Goal: Transaction & Acquisition: Purchase product/service

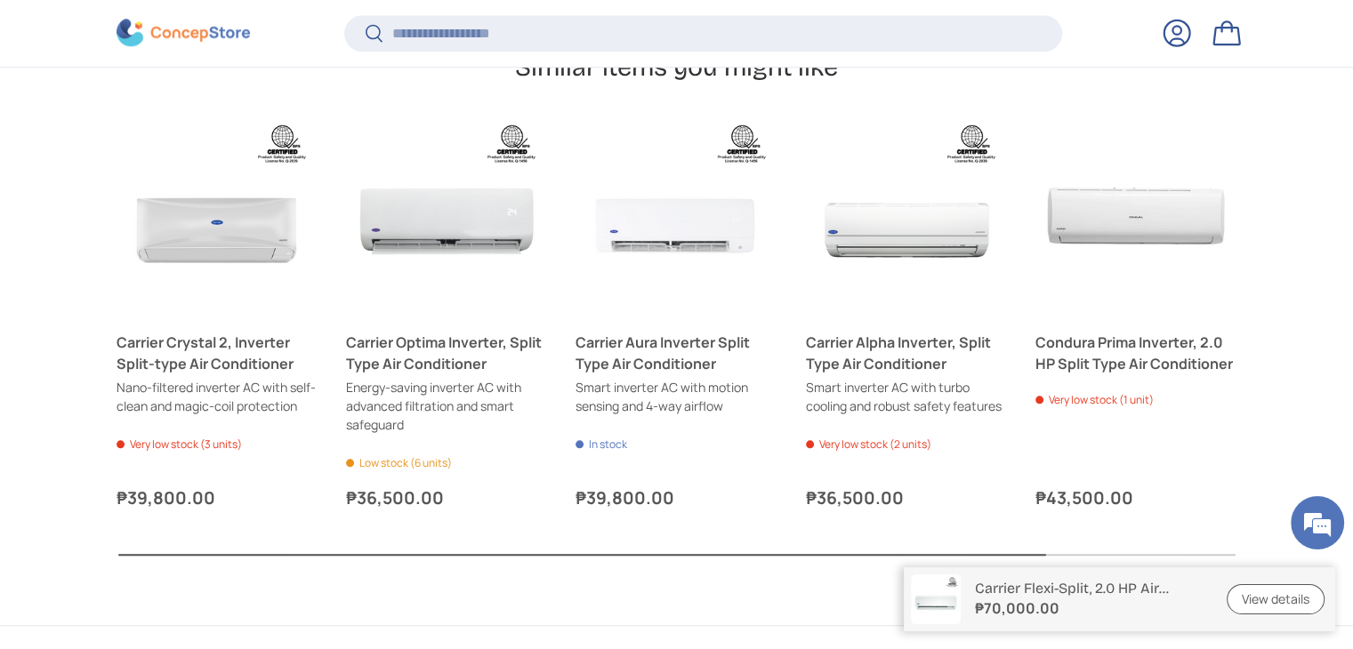
scroll to position [1850, 0]
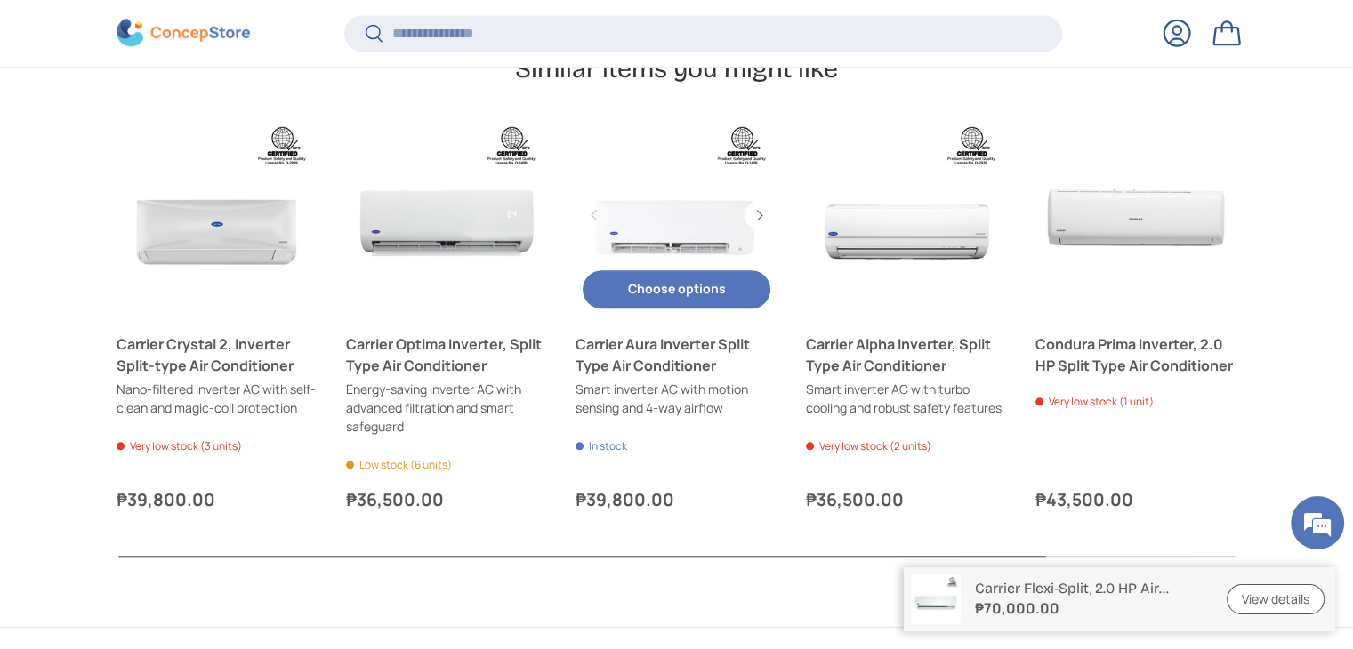
click at [691, 290] on button "Choose options Choose options" at bounding box center [676, 289] width 187 height 38
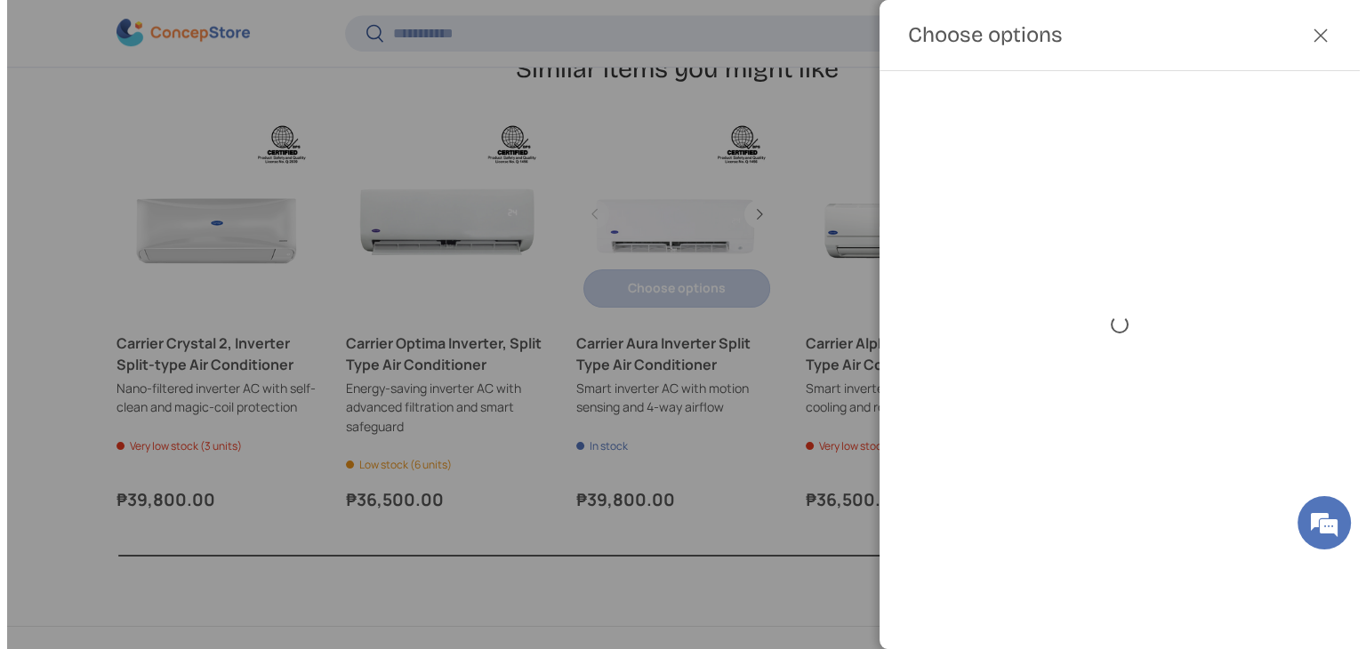
scroll to position [0, 0]
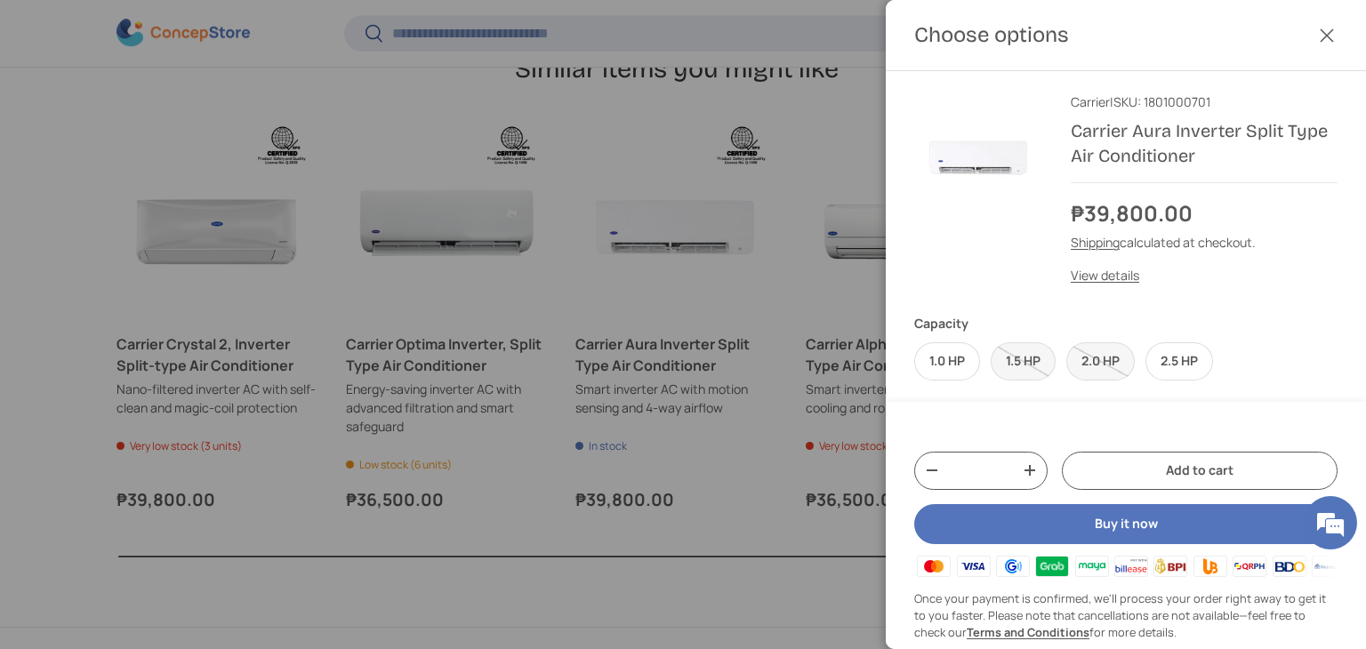
click at [662, 260] on div at bounding box center [683, 324] width 1366 height 649
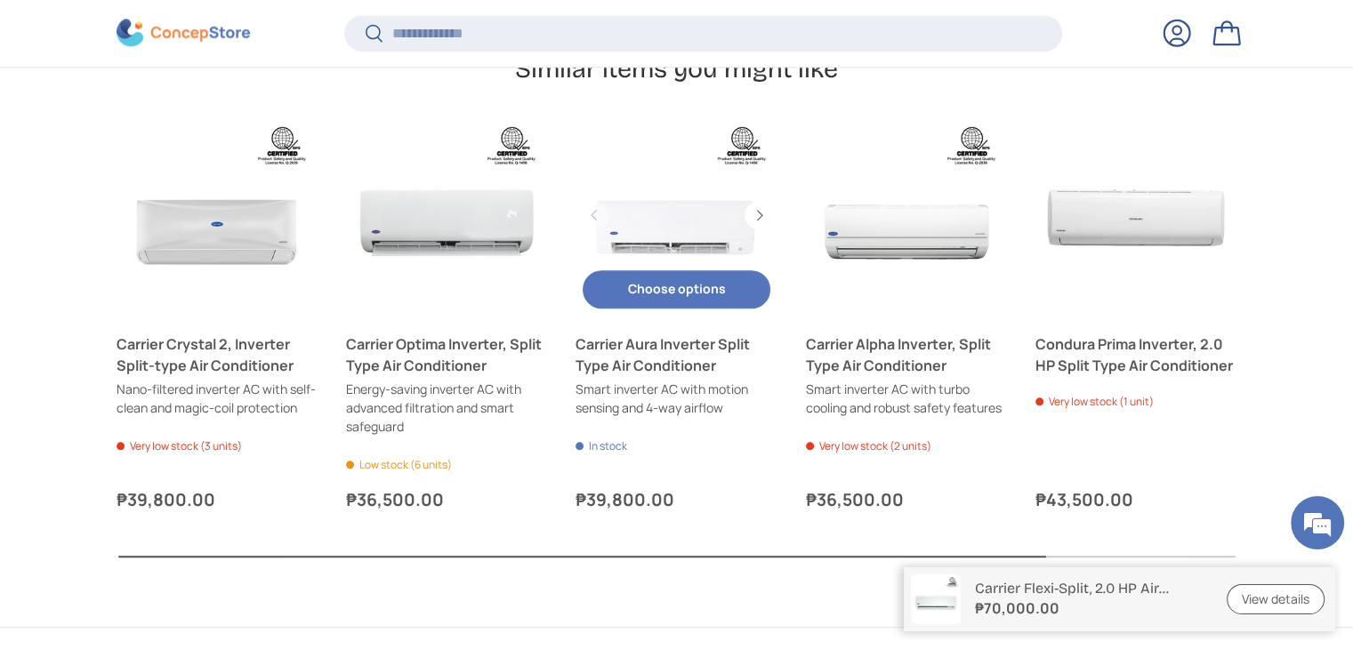
click at [667, 254] on link "Carrier Aura Inverter Split Type Air Conditioner" at bounding box center [676, 215] width 201 height 201
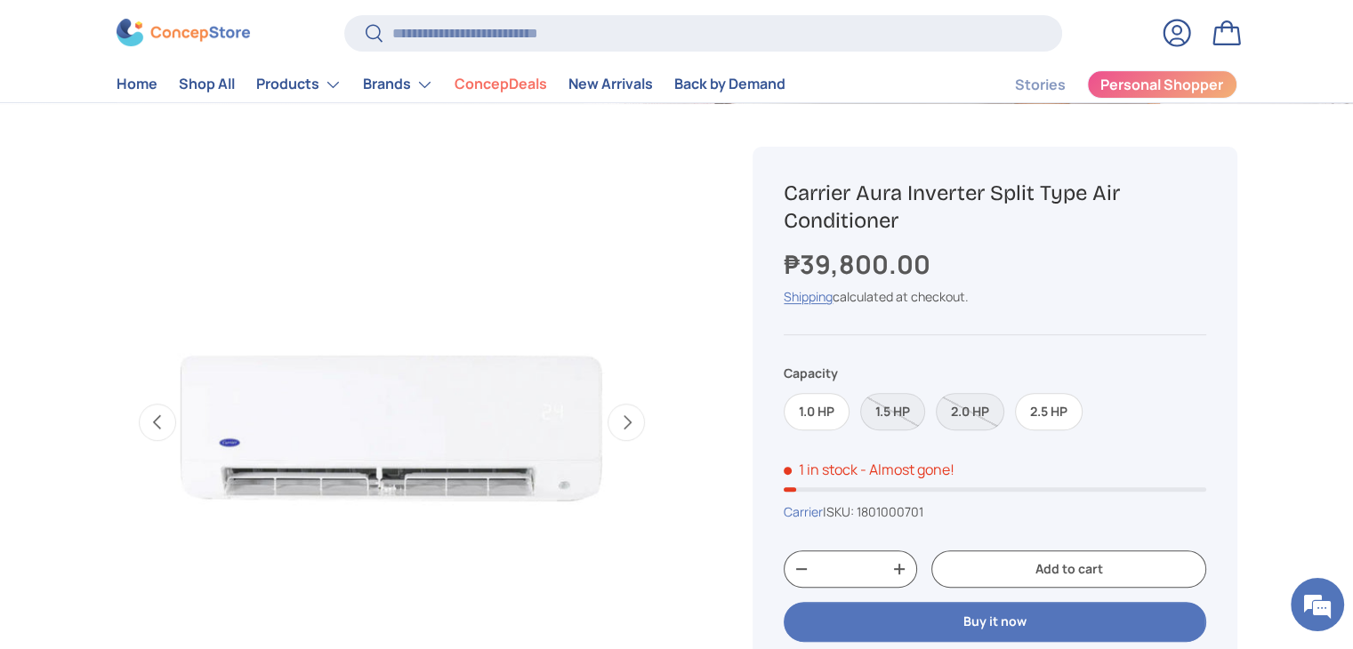
click at [815, 463] on span "1 in stock" at bounding box center [821, 471] width 74 height 20
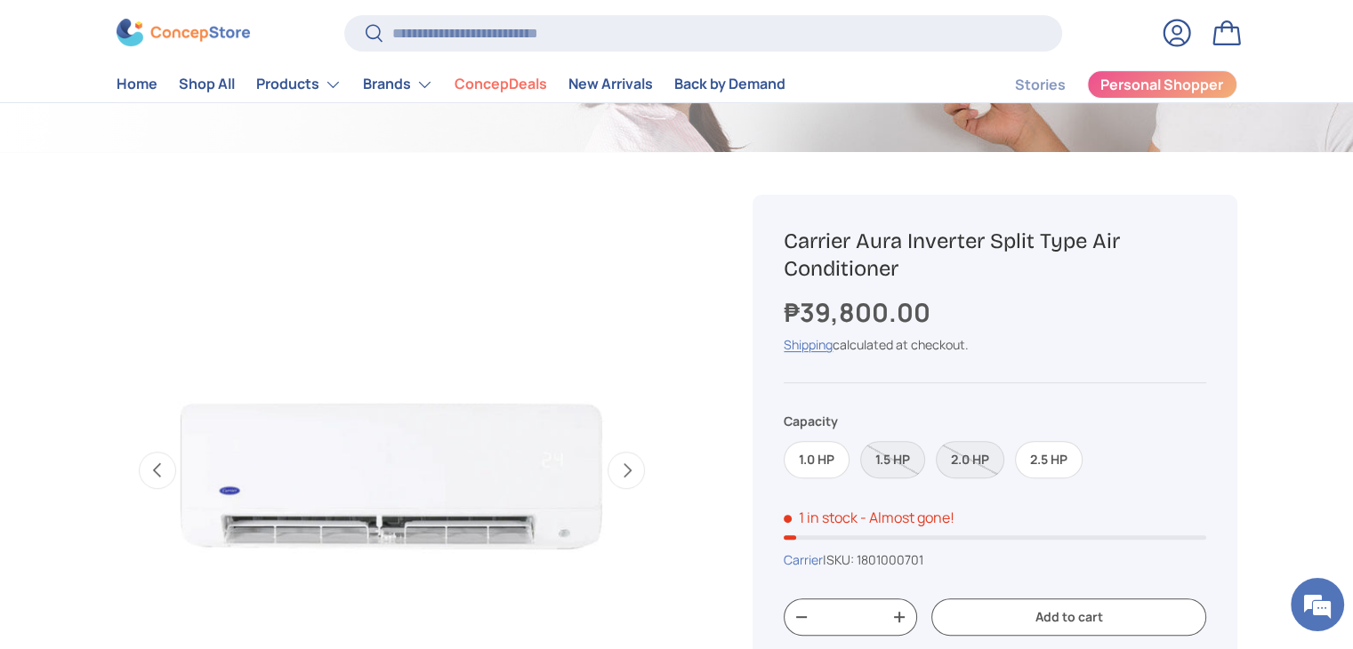
scroll to position [562, 0]
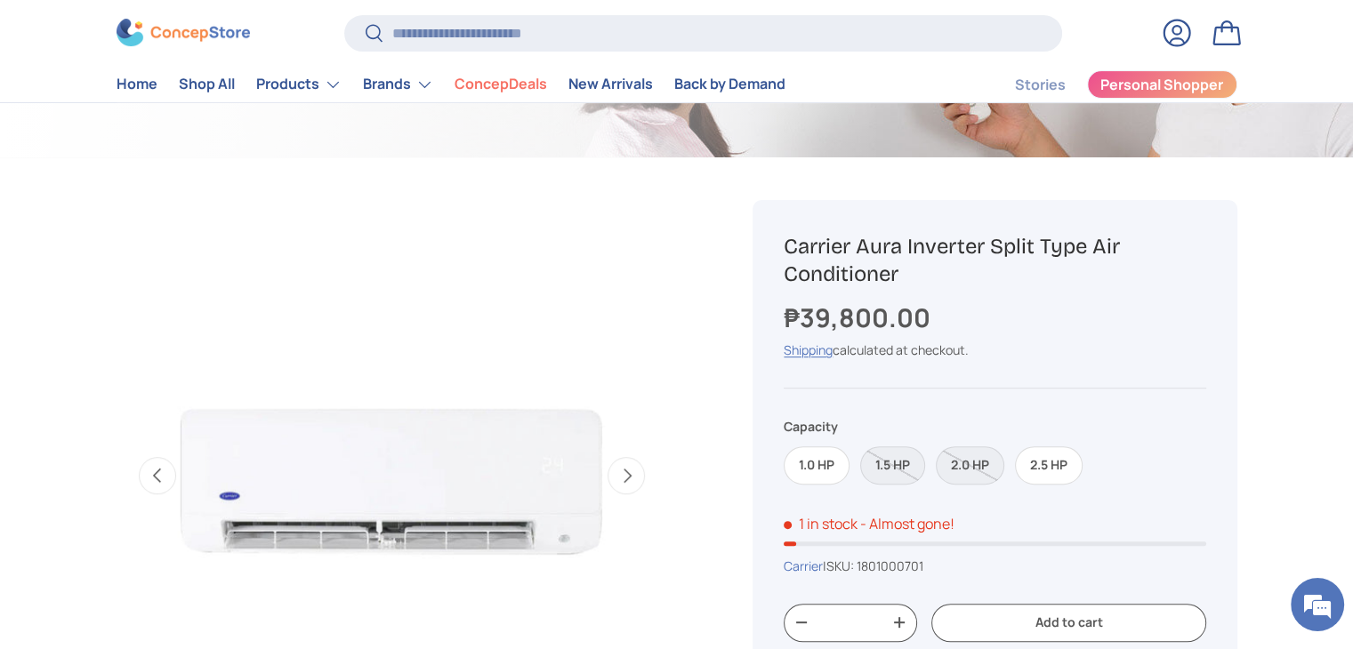
drag, startPoint x: 790, startPoint y: 244, endPoint x: 896, endPoint y: 274, distance: 110.1
click at [896, 274] on h1 "Carrier Aura Inverter Split Type Air Conditioner" at bounding box center [995, 260] width 422 height 55
copy h1 "Carrier Aura Inverter Split Type Air Conditioner"
drag, startPoint x: 802, startPoint y: 318, endPoint x: 754, endPoint y: 327, distance: 48.9
click at [754, 327] on div "Sold out Sold out Carrier Aura Inverter Split Type Air Conditioner ₱39,800.00 U…" at bounding box center [995, 537] width 484 height 675
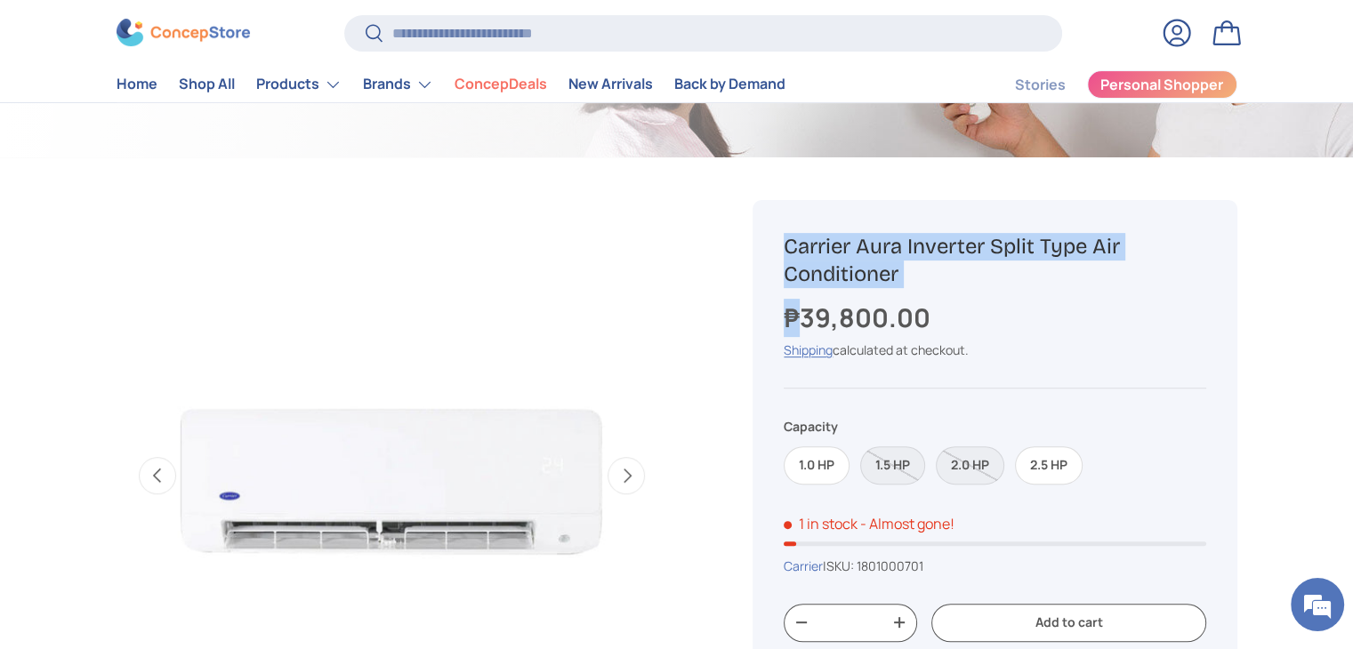
drag, startPoint x: 681, startPoint y: 297, endPoint x: 793, endPoint y: 310, distance: 111.9
click at [793, 157] on div "Image 2 is now available in gallery view Previous Next Loading... Load image 1 …" at bounding box center [677, 157] width 1121 height 0
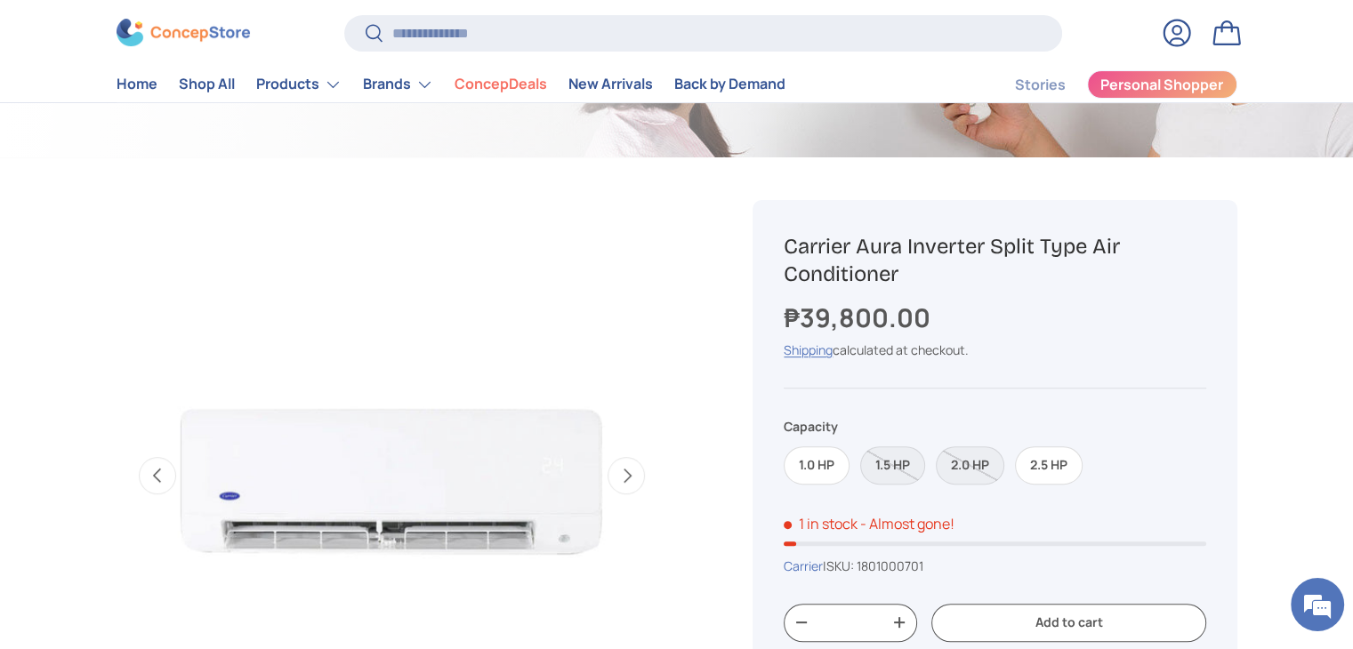
click at [1005, 316] on div "₱39,800.00" at bounding box center [995, 318] width 422 height 38
drag, startPoint x: 780, startPoint y: 310, endPoint x: 931, endPoint y: 300, distance: 150.7
click at [931, 300] on div "Sold out Sold out Carrier Aura Inverter Split Type Air Conditioner ₱39,800.00 U…" at bounding box center [995, 537] width 484 height 675
copy strong "₱39,800.00"
